Goal: Information Seeking & Learning: Learn about a topic

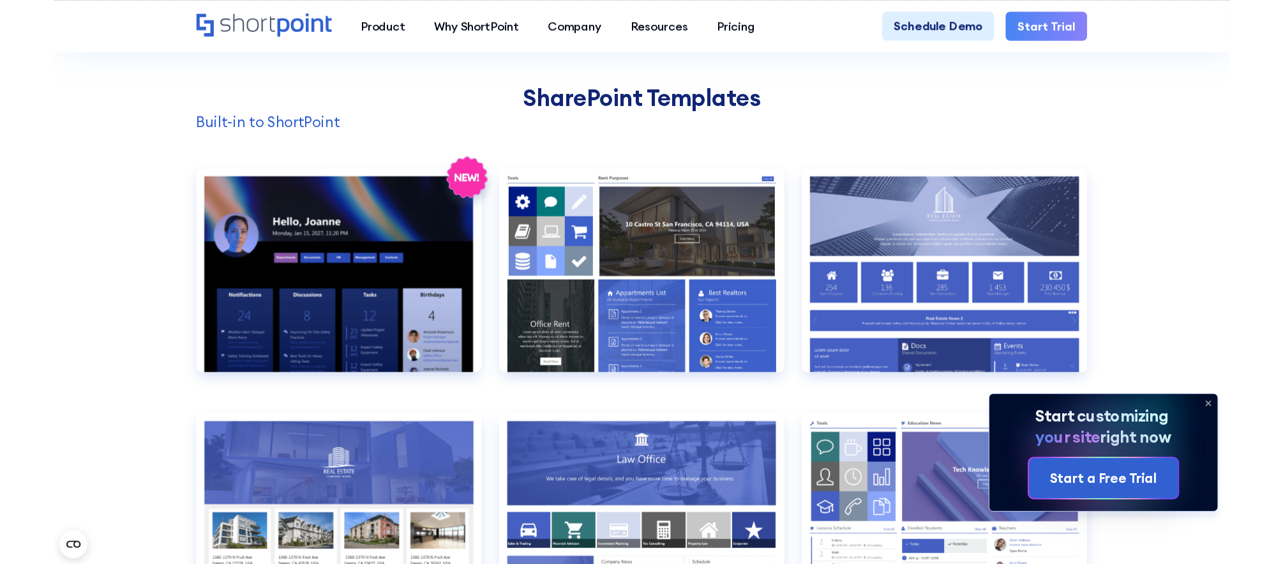
scroll to position [1364, 0]
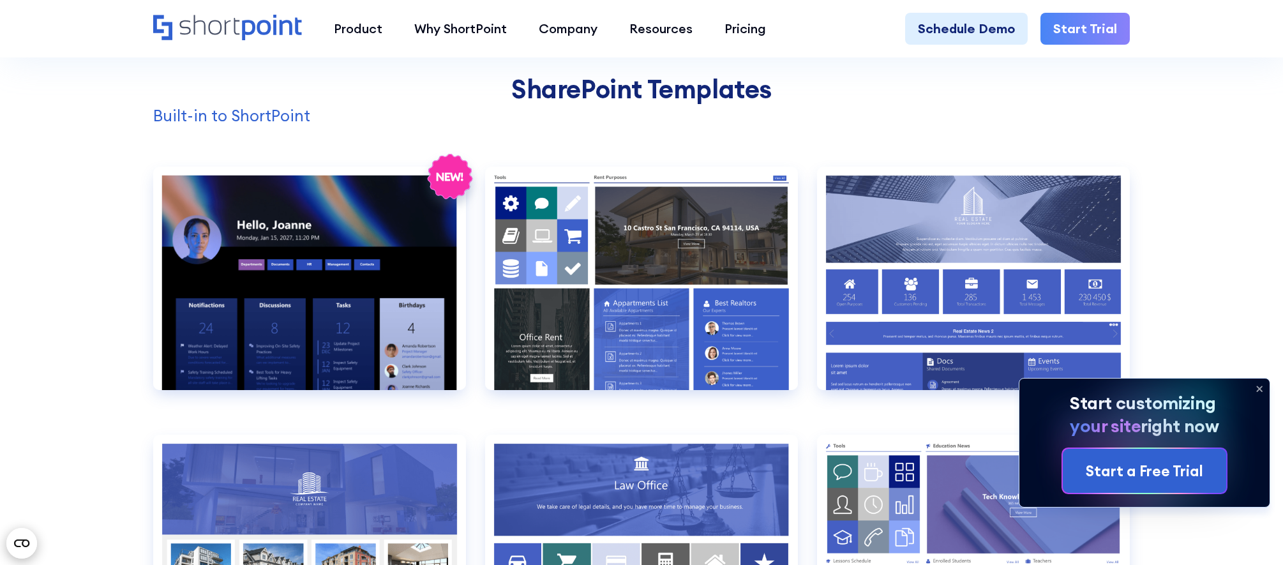
click at [20, 539] on icon "Open CMP widget" at bounding box center [21, 543] width 15 height 8
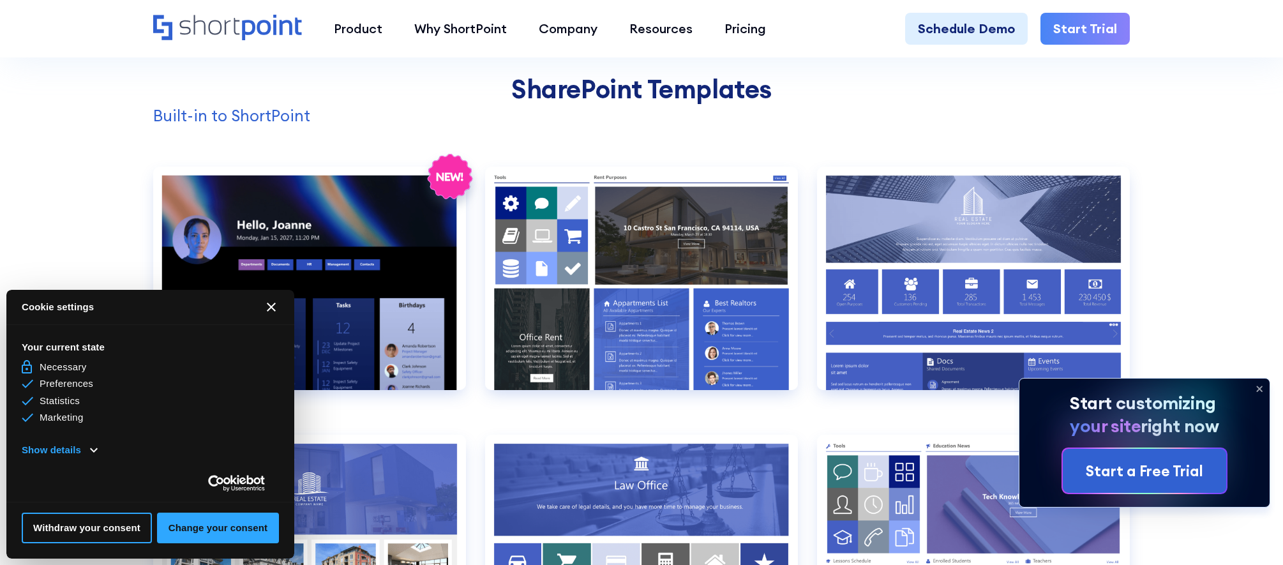
click at [265, 305] on button "[#WIDGET_ICON_CROSS#]" at bounding box center [271, 307] width 31 height 31
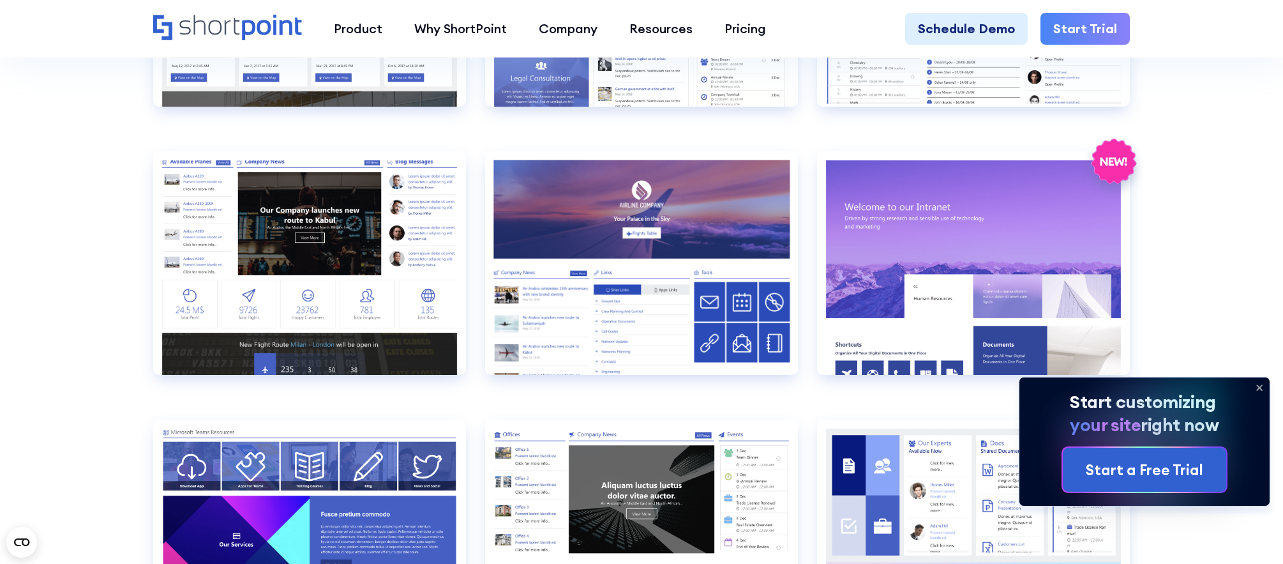
scroll to position [1917, 0]
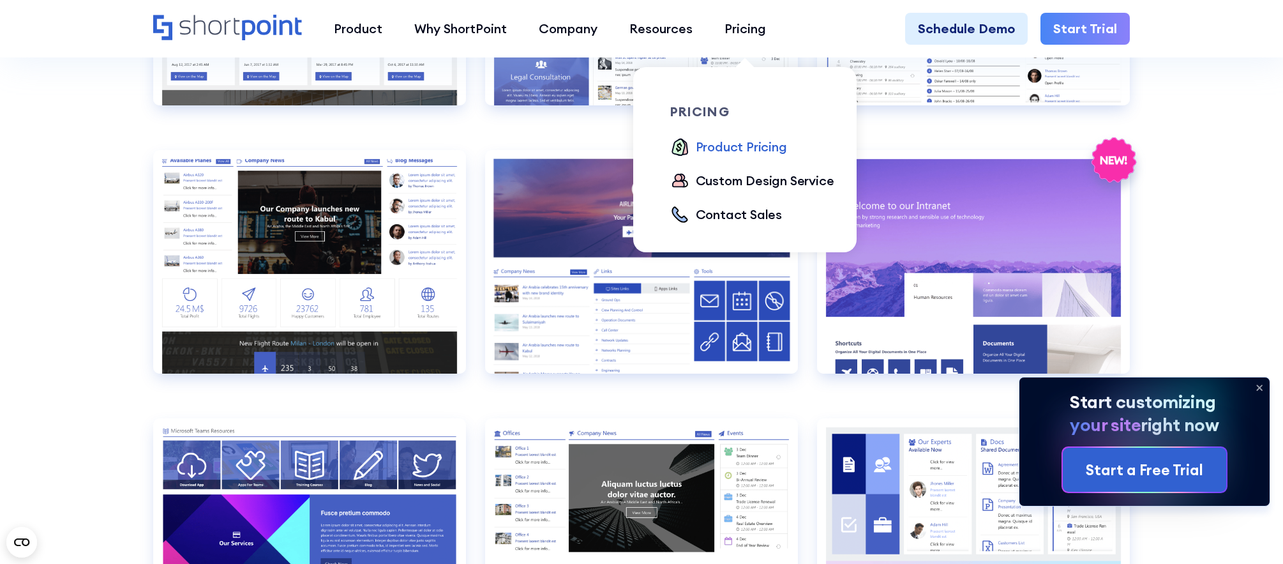
click at [732, 149] on div "Product Pricing" at bounding box center [741, 146] width 91 height 19
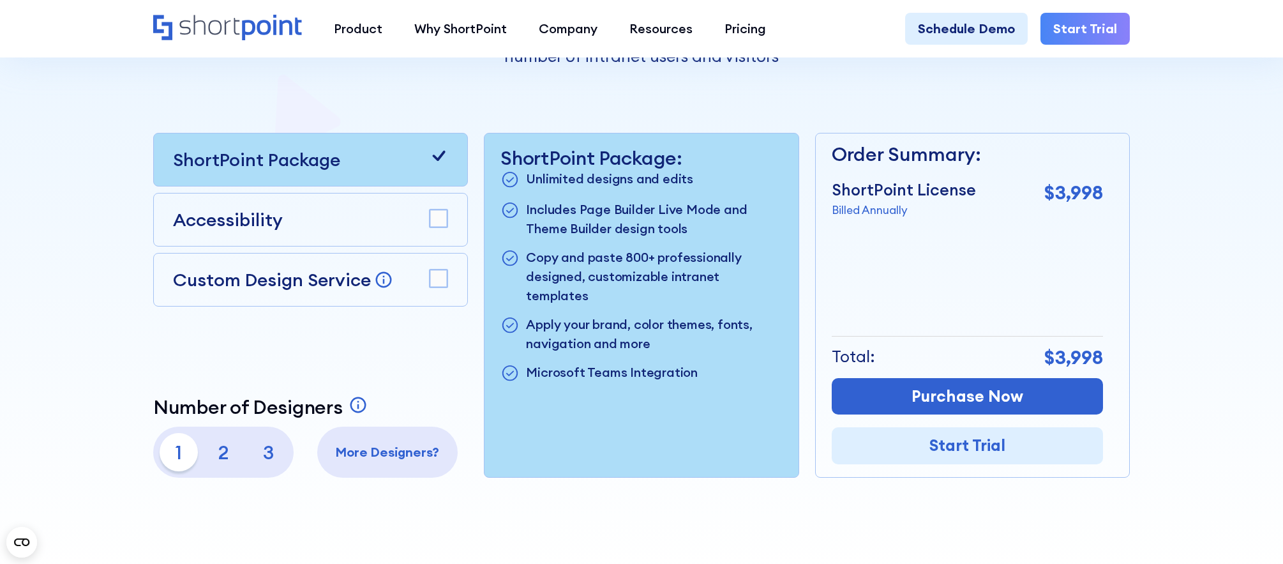
scroll to position [380, 0]
click at [115, 303] on div at bounding box center [641, 112] width 1149 height 921
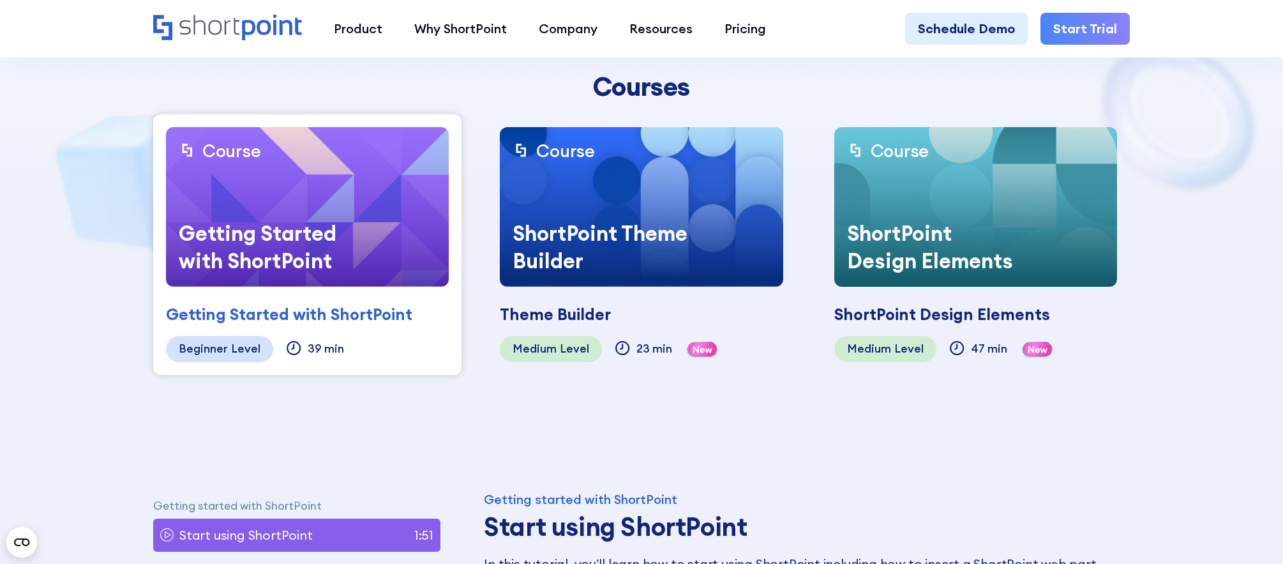
scroll to position [390, 0]
